Goal: Find specific page/section: Find specific page/section

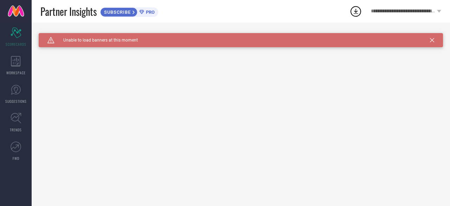
click at [123, 13] on span "SUBSCRIBE" at bounding box center [117, 12] width 32 height 5
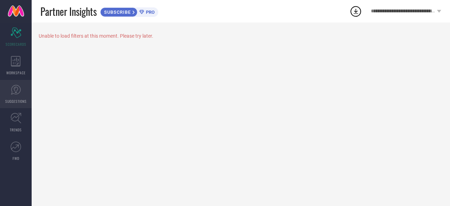
click at [8, 95] on link "SUGGESTIONS" at bounding box center [16, 94] width 32 height 28
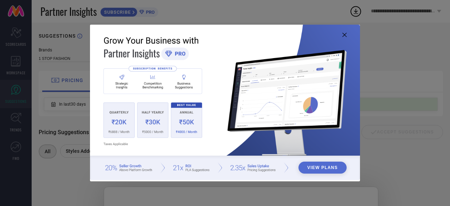
click at [345, 33] on icon at bounding box center [345, 35] width 4 height 4
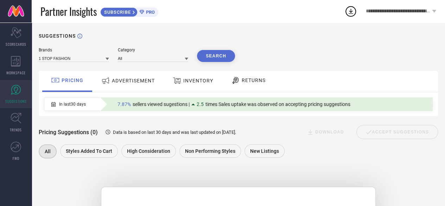
click at [134, 81] on span "ADVERTISEMENT" at bounding box center [133, 81] width 43 height 6
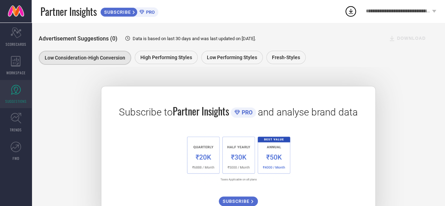
scroll to position [131, 0]
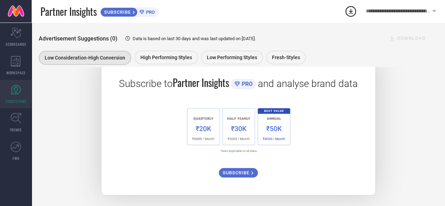
click at [240, 170] on span "SUBSCRIBE" at bounding box center [237, 172] width 29 height 5
click at [13, 122] on icon at bounding box center [16, 118] width 11 height 11
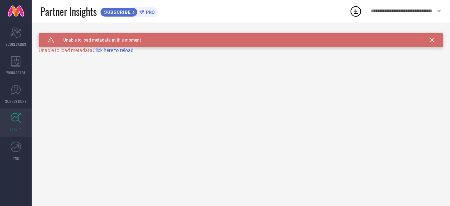
click at [115, 53] on span "Click here to reload." at bounding box center [114, 51] width 43 height 6
click at [14, 143] on icon at bounding box center [16, 146] width 11 height 11
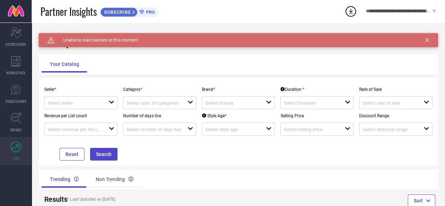
scroll to position [20, 0]
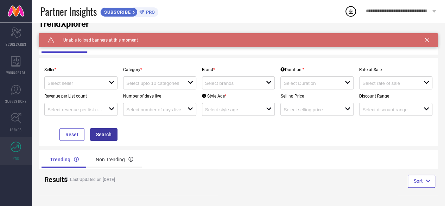
click at [107, 138] on button "Search" at bounding box center [103, 134] width 27 height 13
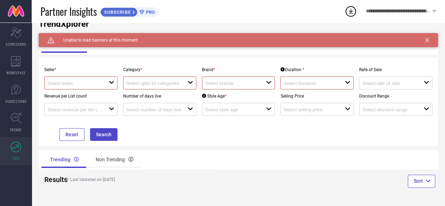
click at [103, 86] on div at bounding box center [78, 83] width 61 height 7
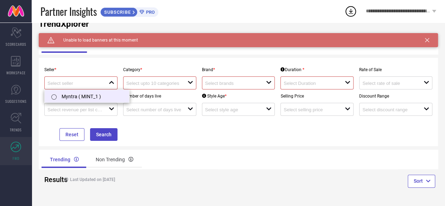
click at [82, 96] on li "Myntra ( MINT_1 )" at bounding box center [87, 96] width 84 height 13
type input "Myntra ( MINT_1 )"
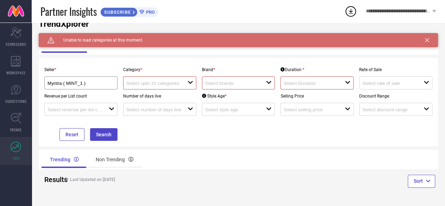
click at [179, 84] on input at bounding box center [153, 83] width 55 height 5
click at [223, 86] on input at bounding box center [232, 83] width 55 height 5
click at [222, 98] on div "No results found" at bounding box center [238, 95] width 73 height 12
click at [328, 83] on input at bounding box center [311, 83] width 55 height 5
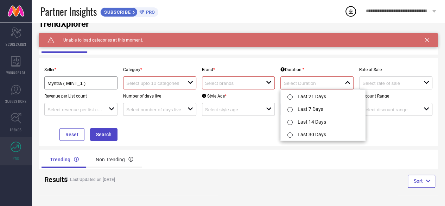
click at [248, 179] on div "Sort" at bounding box center [339, 182] width 200 height 26
